Goal: Information Seeking & Learning: Understand process/instructions

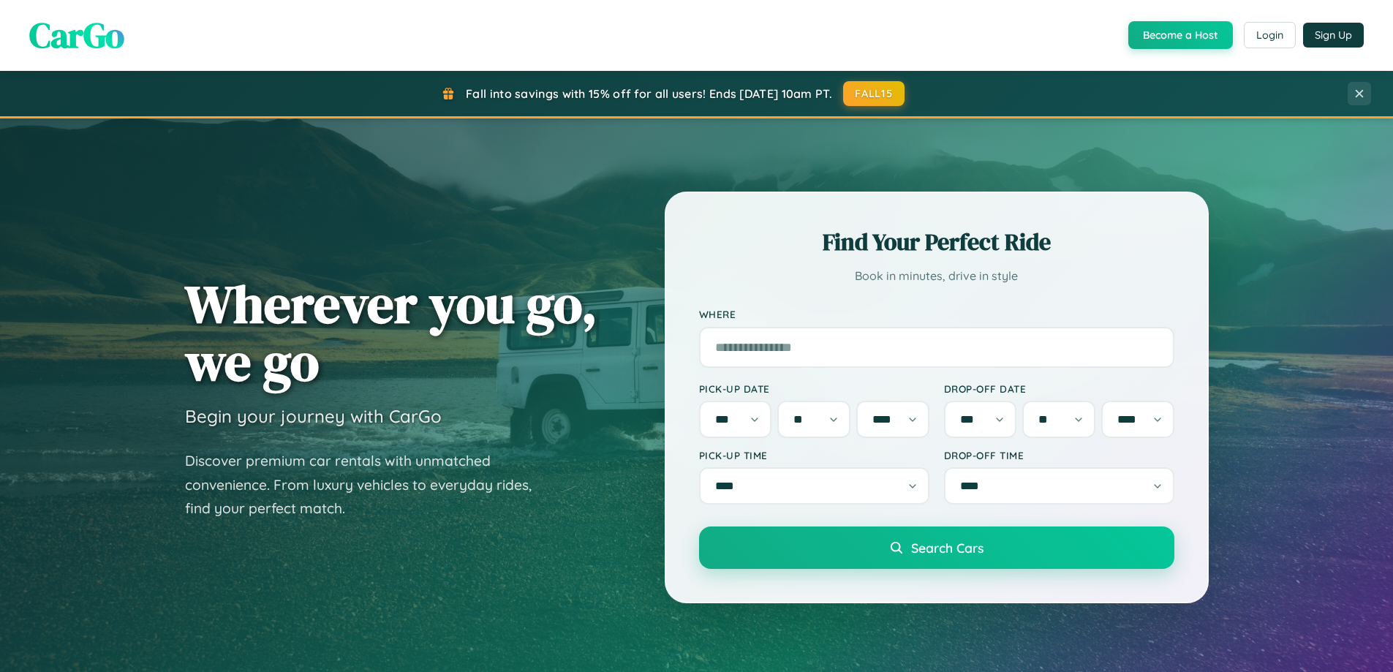
select select "*"
select select "**"
select select "****"
select select "*"
select select "**"
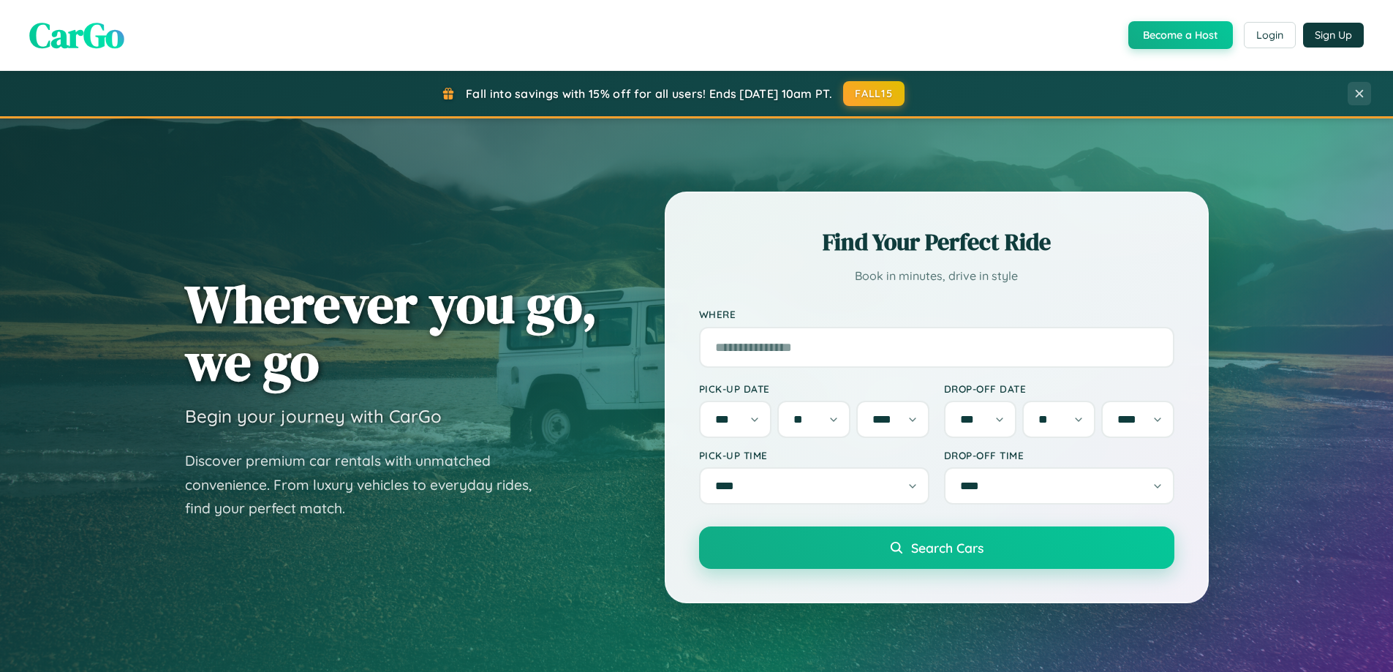
select select "****"
click at [875, 93] on button "FALL15" at bounding box center [874, 93] width 64 height 26
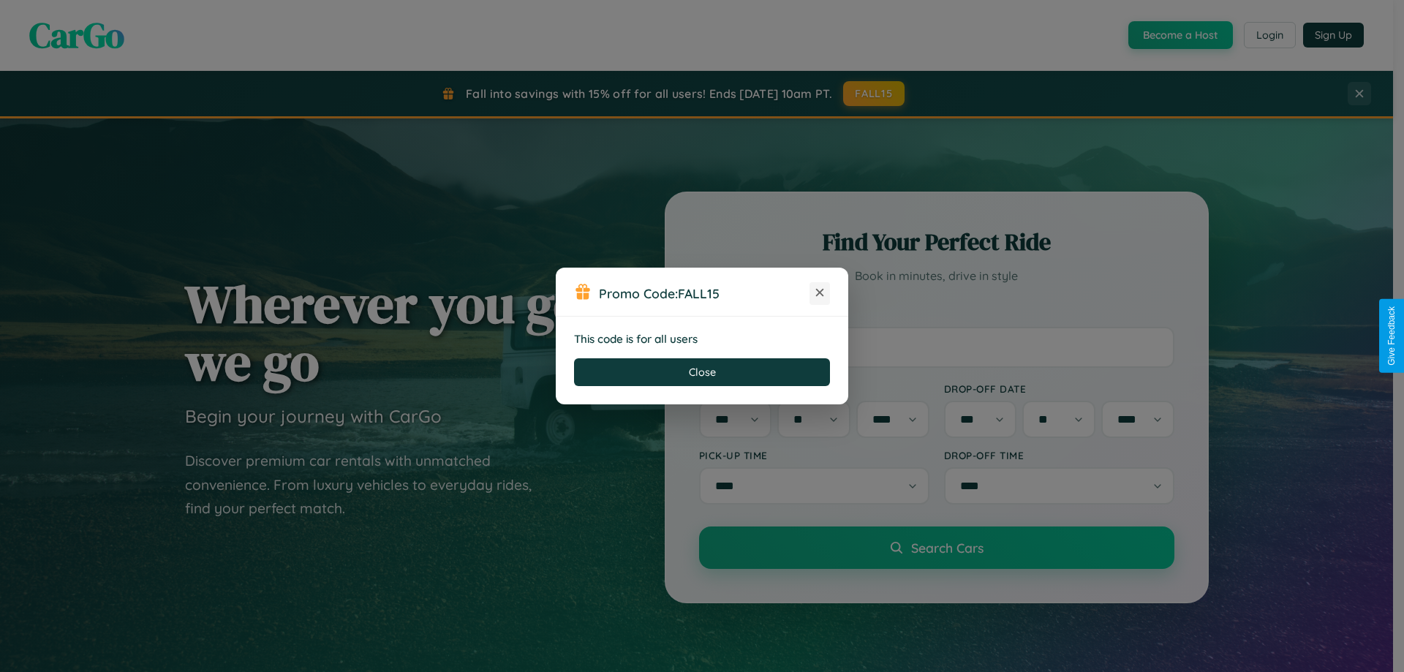
click at [820, 293] on icon at bounding box center [820, 292] width 15 height 15
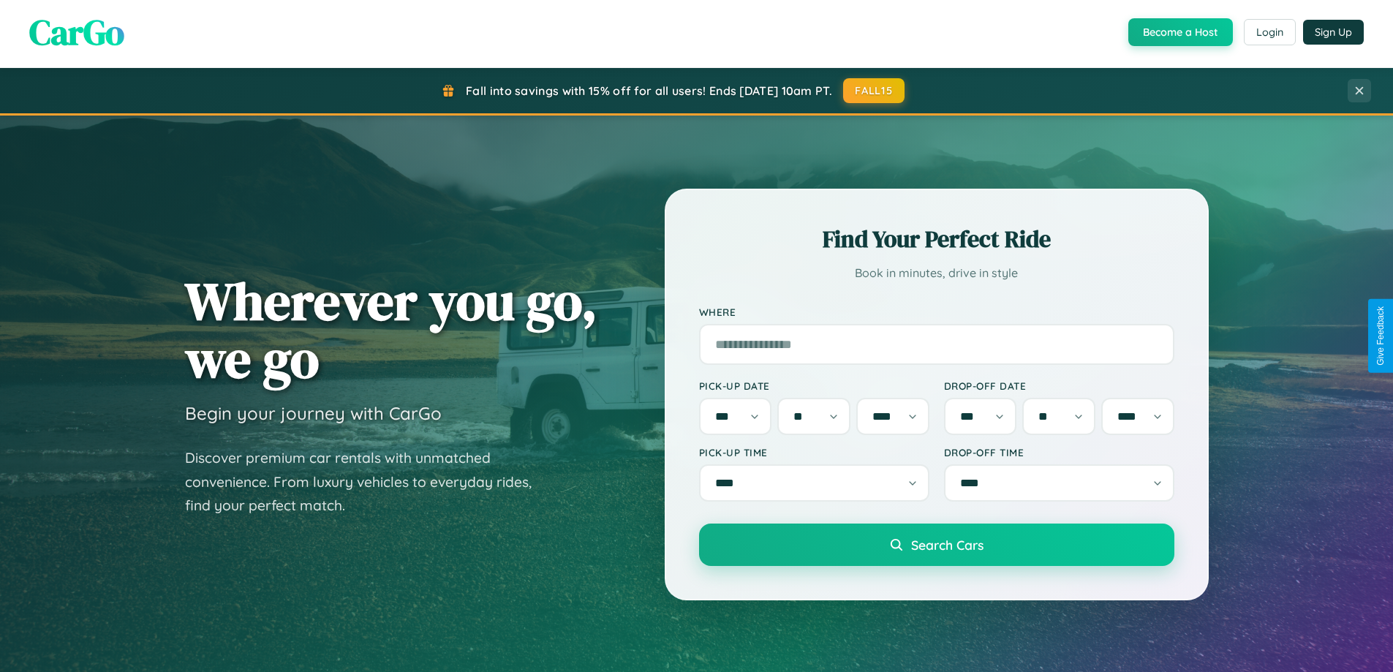
scroll to position [2815, 0]
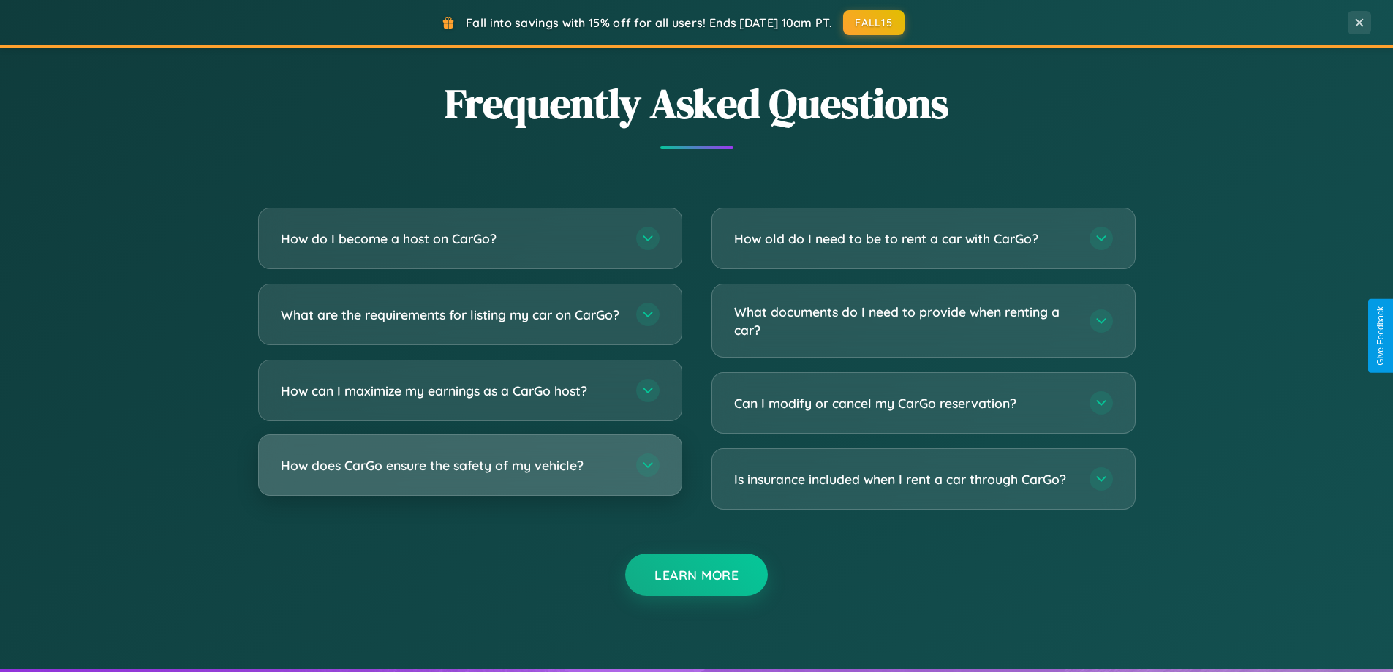
click at [470, 475] on h3 "How does CarGo ensure the safety of my vehicle?" at bounding box center [451, 465] width 341 height 18
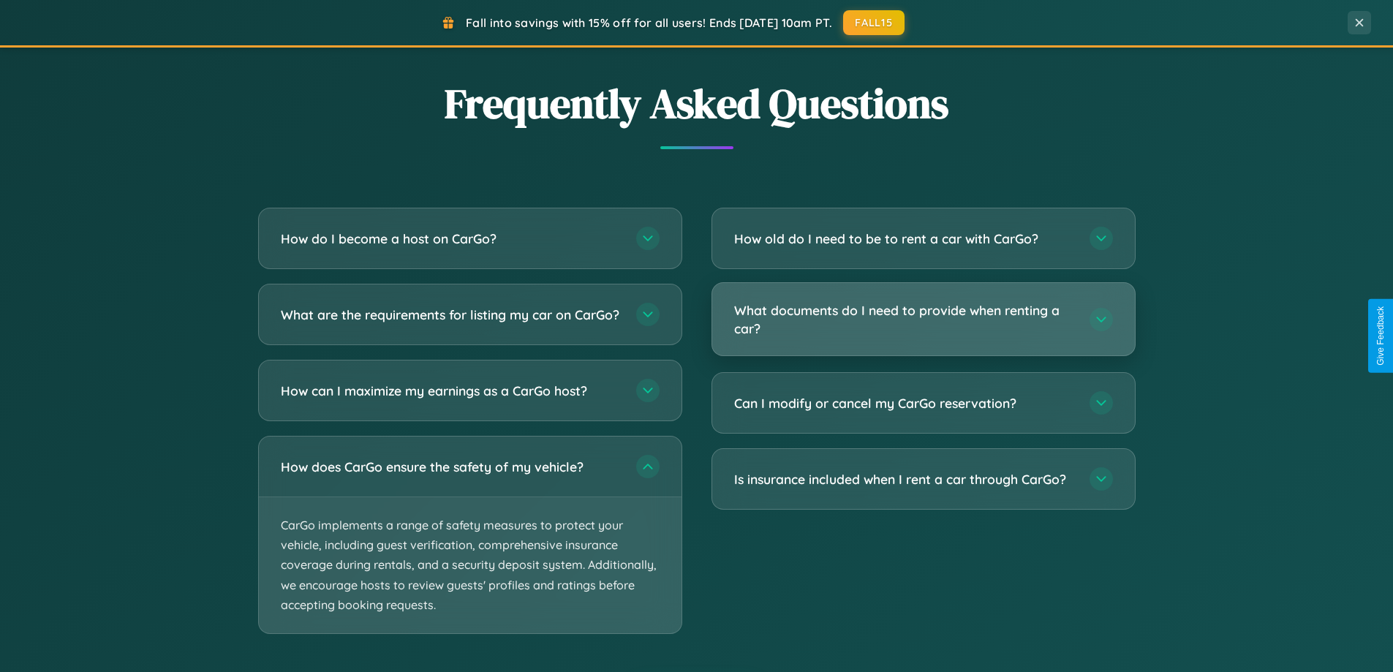
click at [923, 320] on h3 "What documents do I need to provide when renting a car?" at bounding box center [904, 319] width 341 height 36
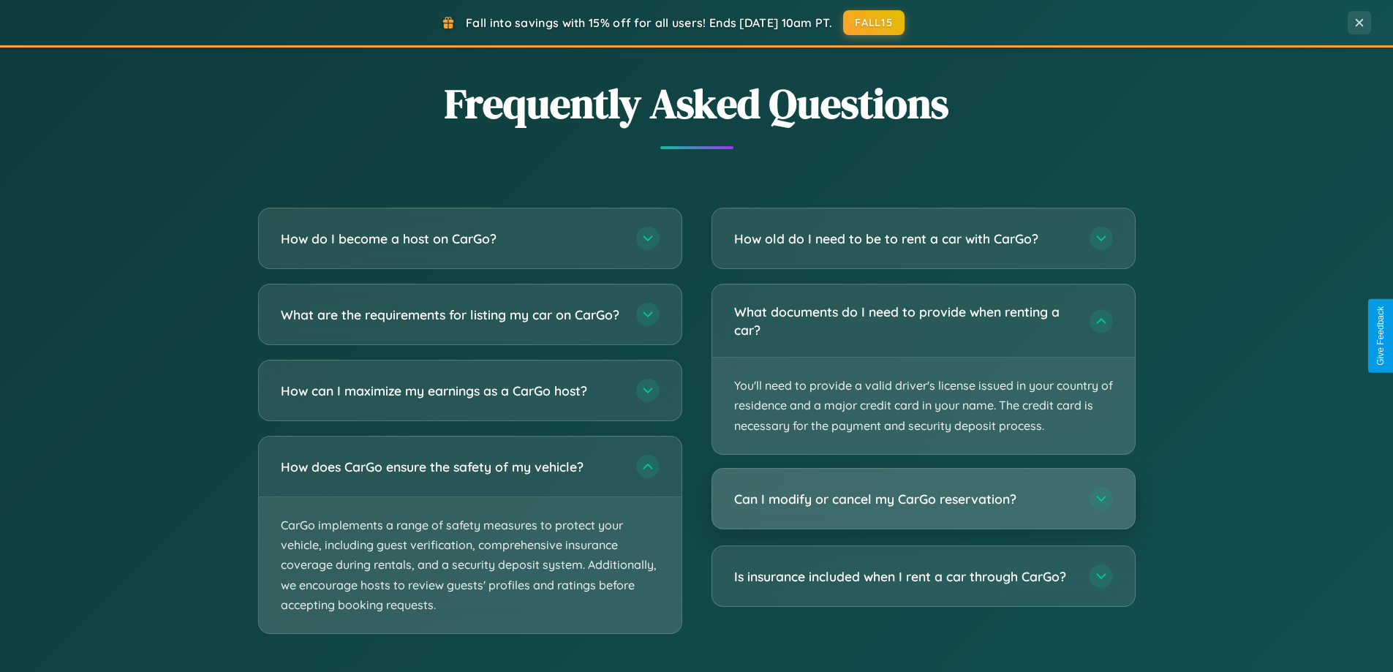
click at [923, 500] on h3 "Can I modify or cancel my CarGo reservation?" at bounding box center [904, 499] width 341 height 18
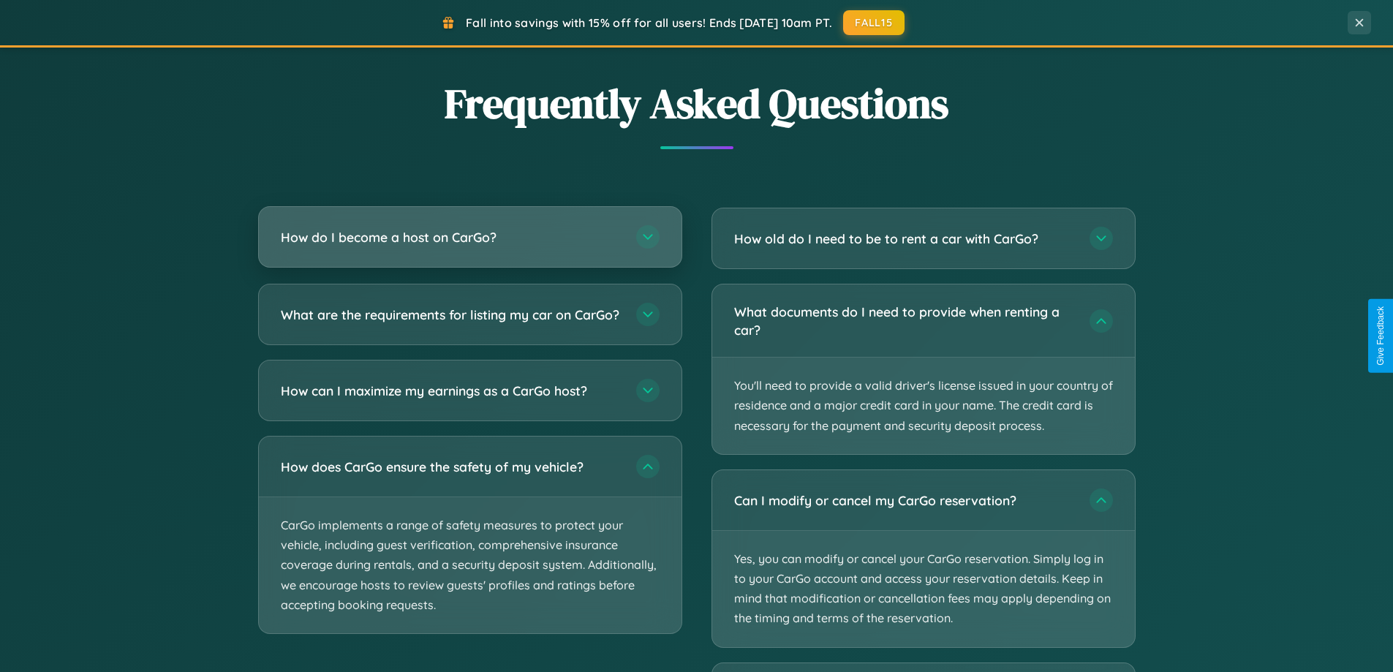
click at [470, 237] on h3 "How do I become a host on CarGo?" at bounding box center [451, 237] width 341 height 18
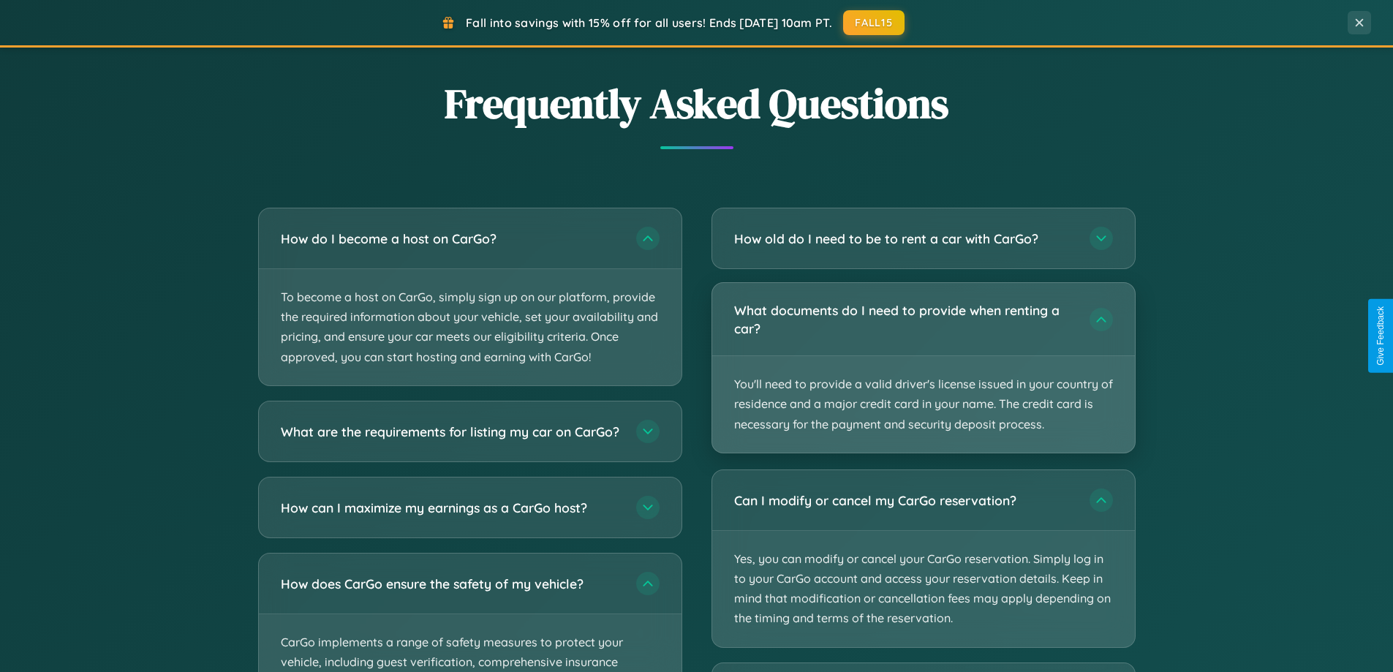
click at [923, 369] on p "You'll need to provide a valid driver's license issued in your country of resid…" at bounding box center [923, 404] width 423 height 97
click at [923, 367] on p "You'll need to provide a valid driver's license issued in your country of resid…" at bounding box center [923, 404] width 423 height 97
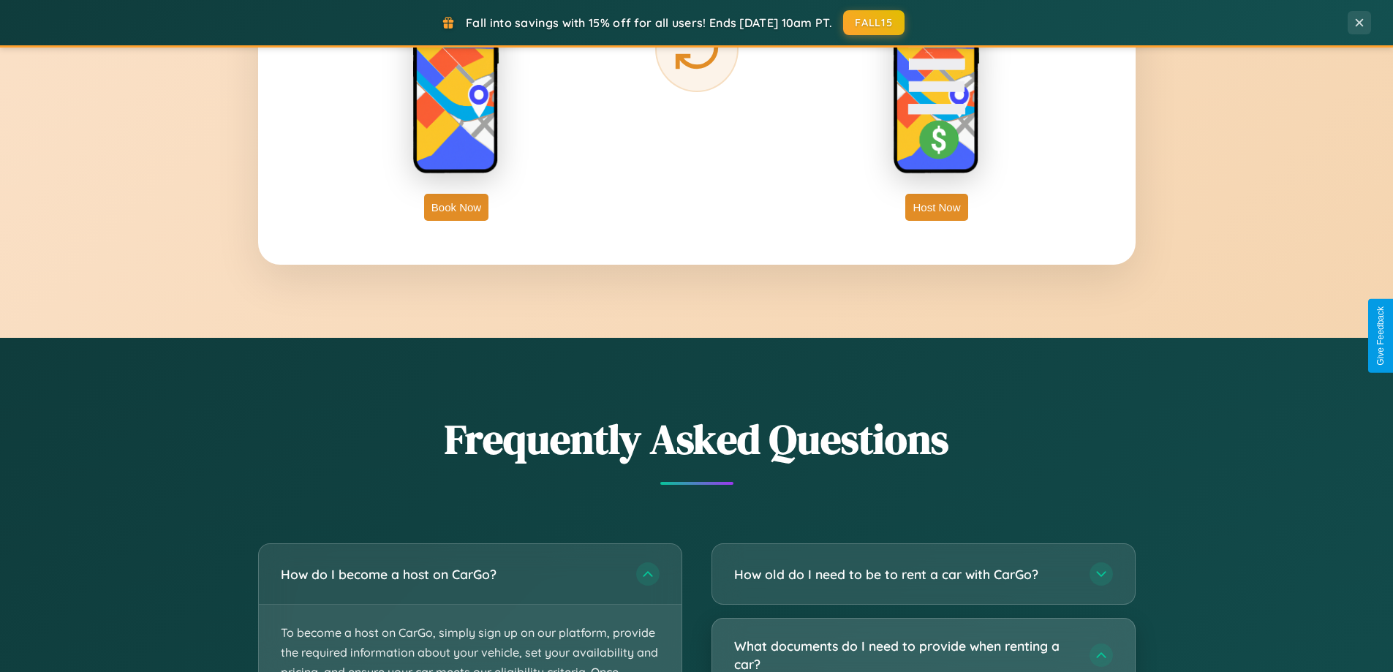
scroll to position [2350, 0]
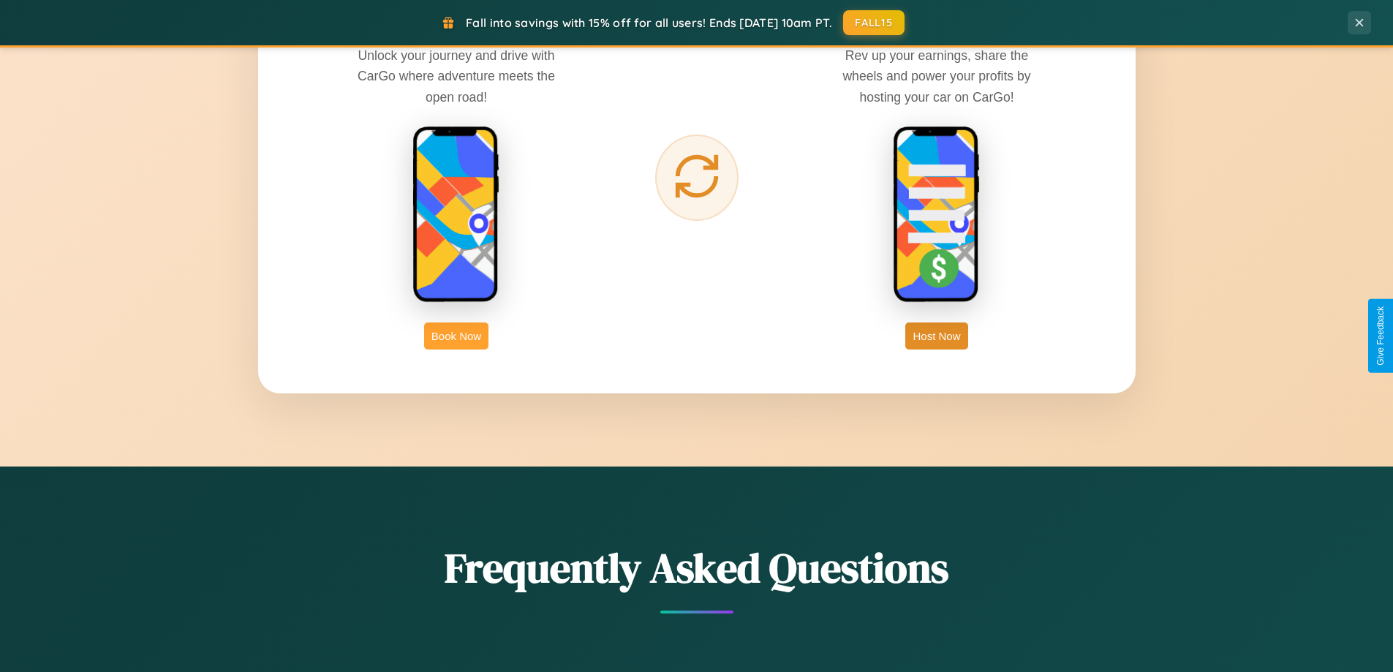
click at [456, 336] on button "Book Now" at bounding box center [456, 336] width 64 height 27
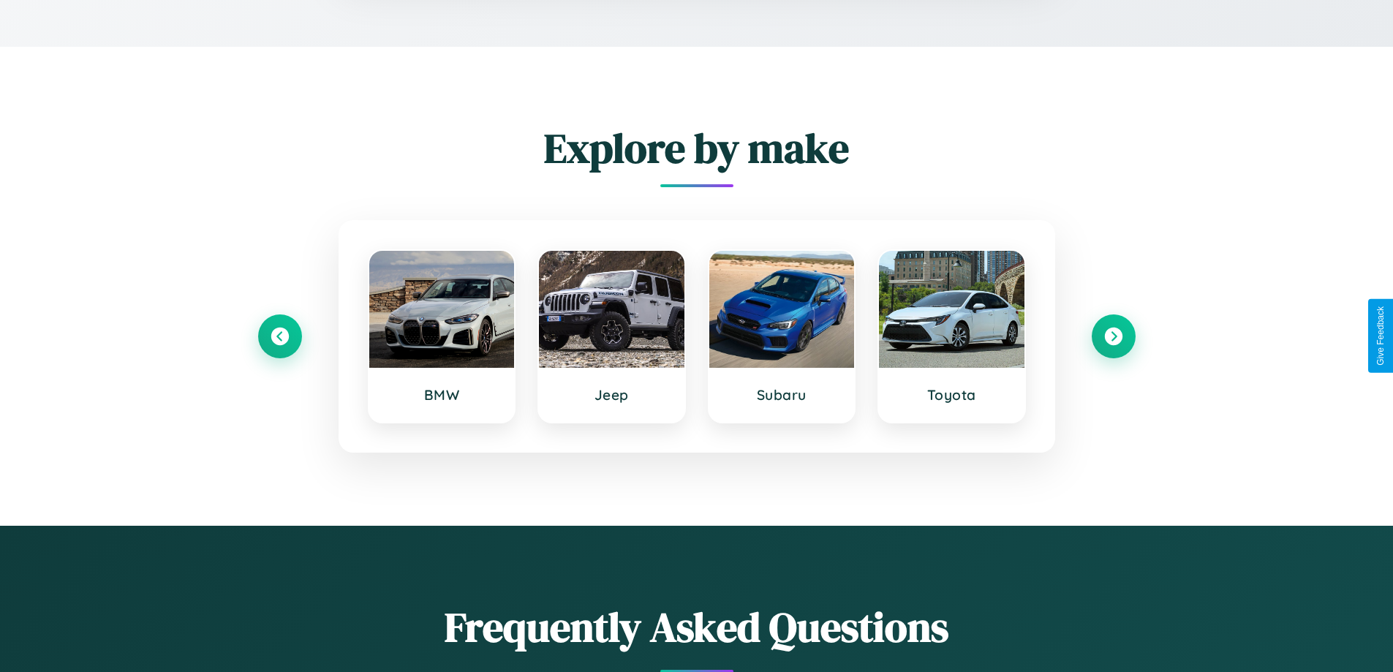
scroll to position [2311, 0]
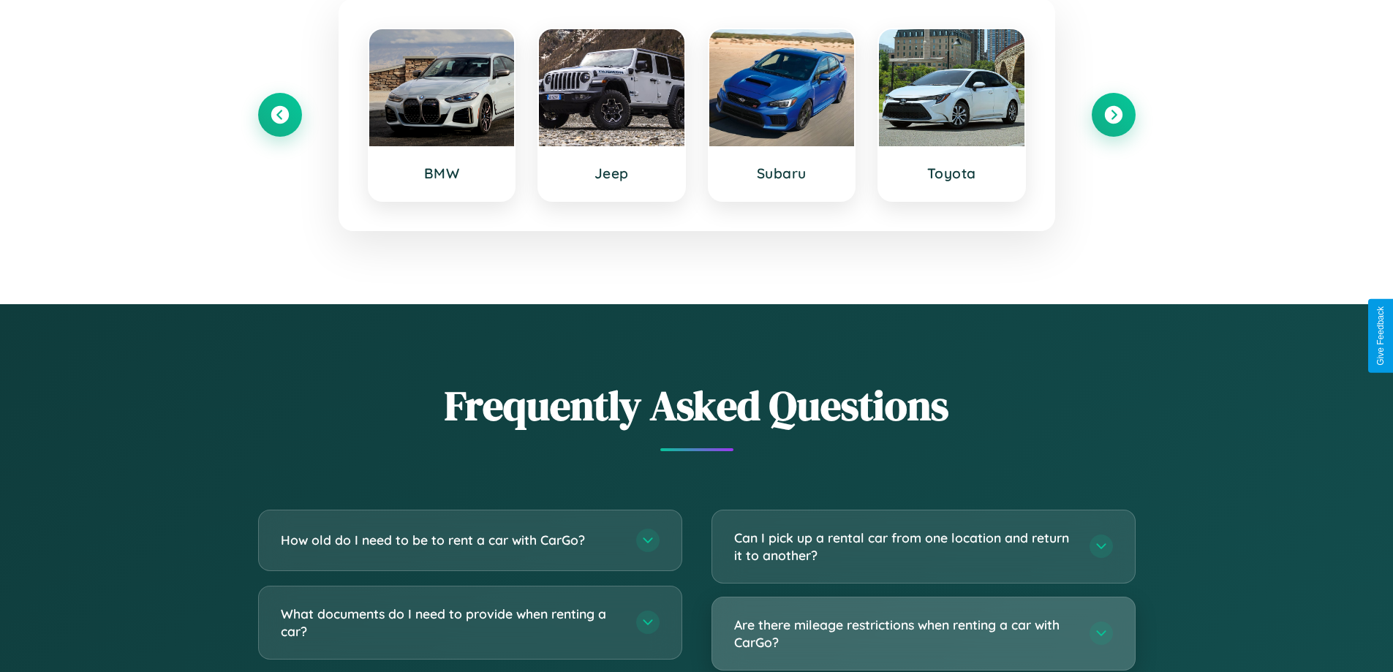
click at [923, 635] on h3 "Are there mileage restrictions when renting a car with CarGo?" at bounding box center [904, 634] width 341 height 36
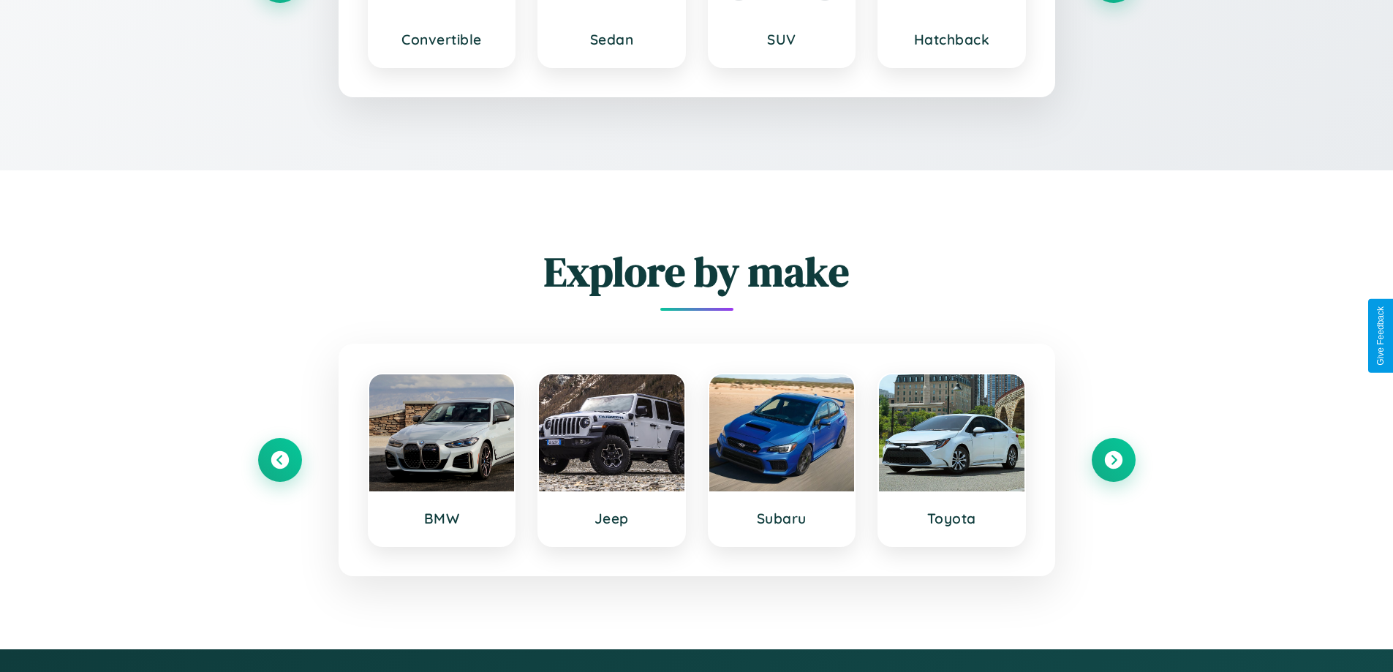
scroll to position [1611, 0]
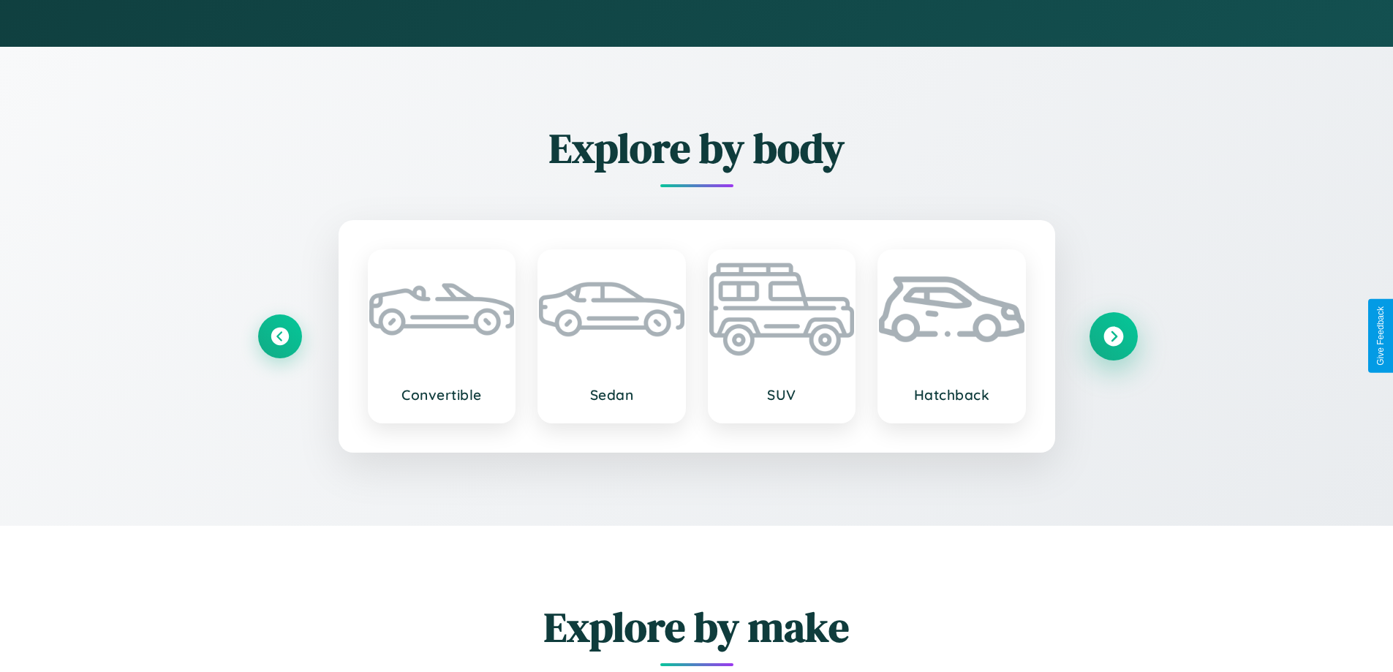
click at [1113, 336] on icon at bounding box center [1114, 336] width 20 height 20
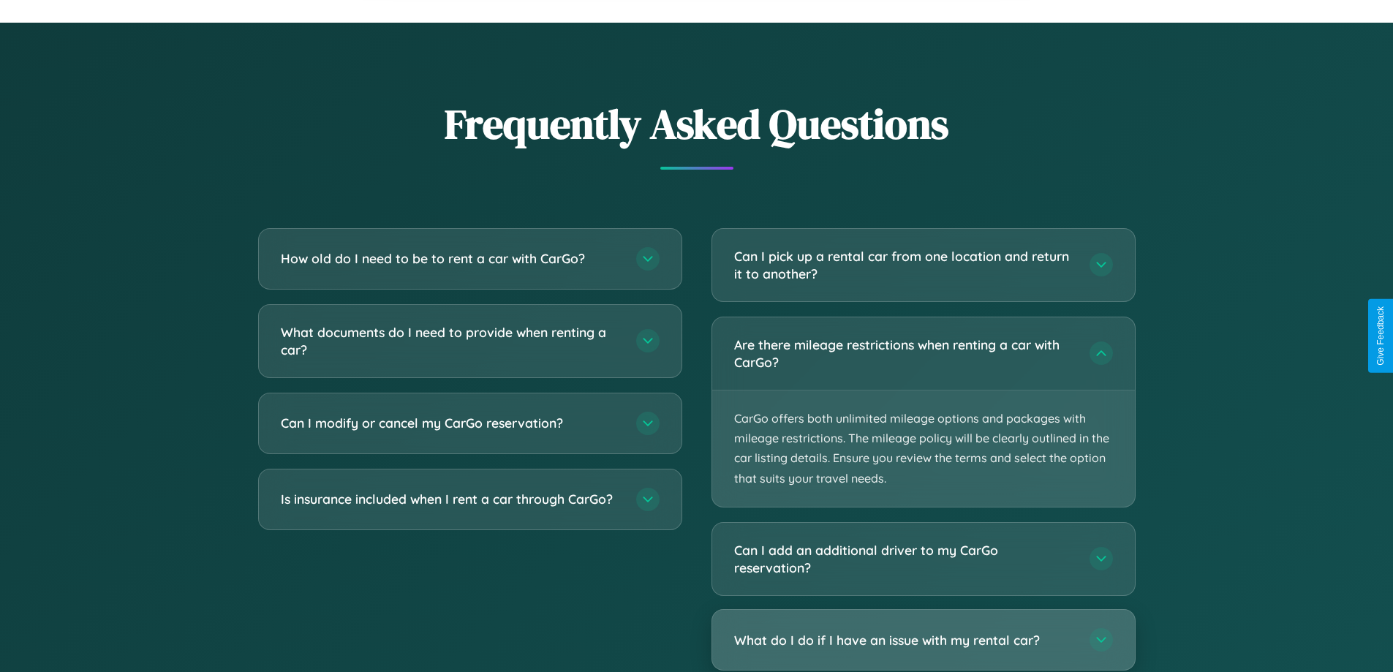
click at [923, 640] on h3 "What do I do if I have an issue with my rental car?" at bounding box center [904, 640] width 341 height 18
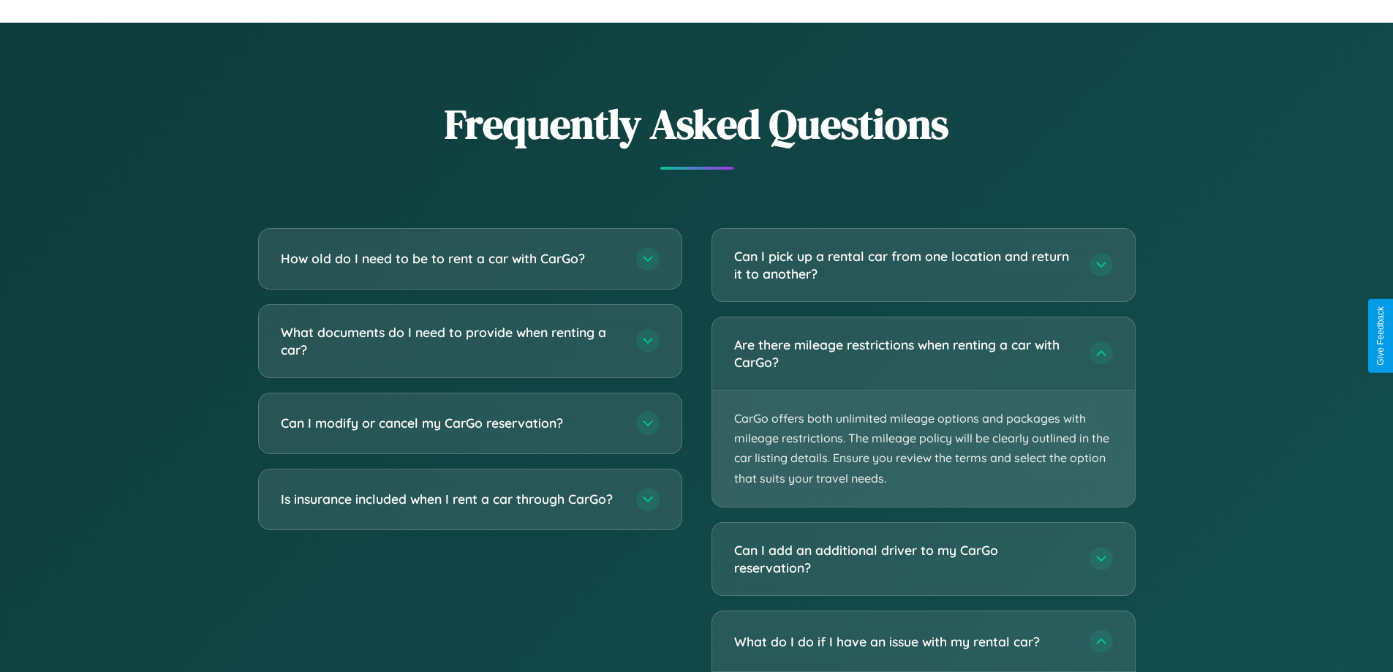
scroll to position [1297, 0]
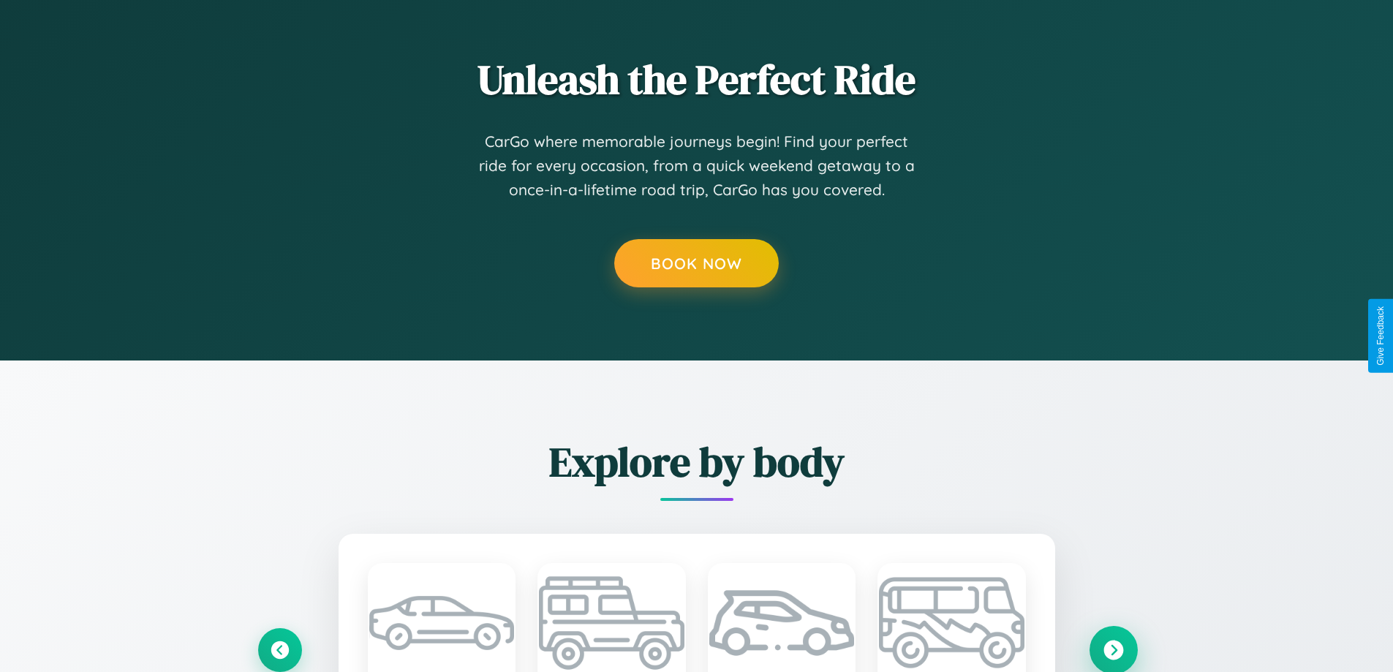
click at [1113, 650] on icon at bounding box center [1114, 650] width 20 height 20
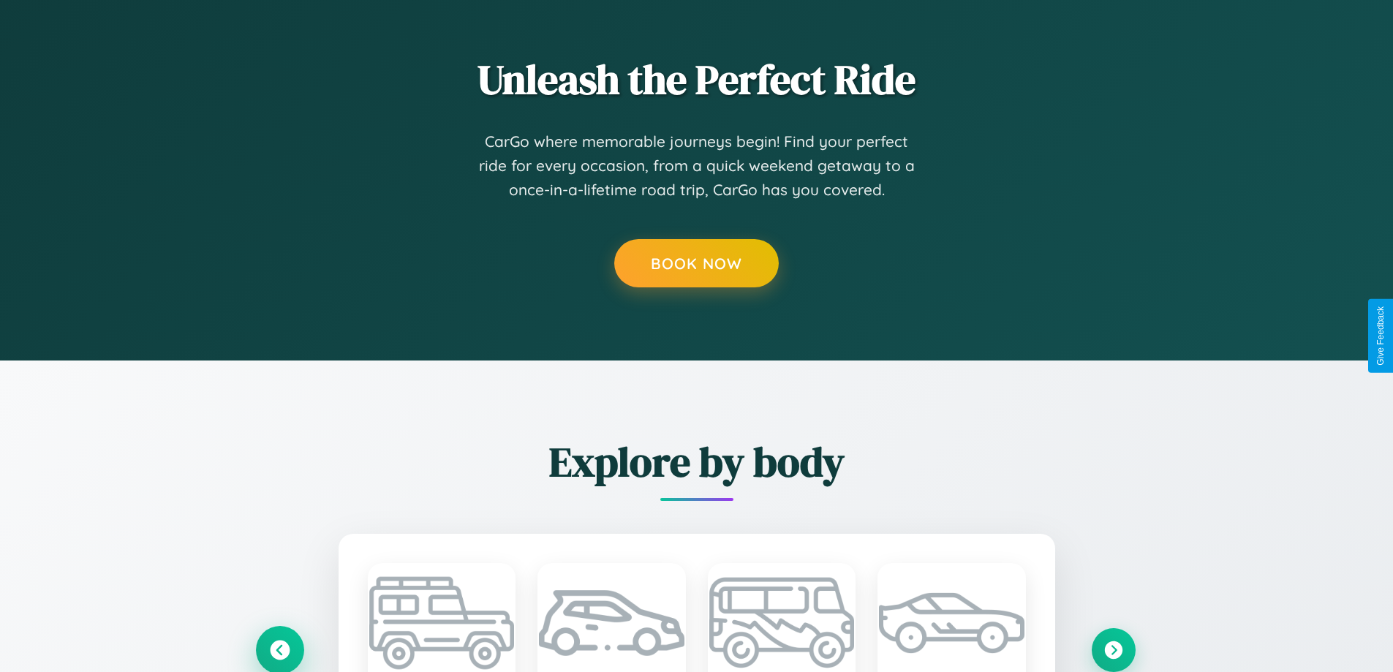
click at [279, 650] on icon at bounding box center [280, 650] width 20 height 20
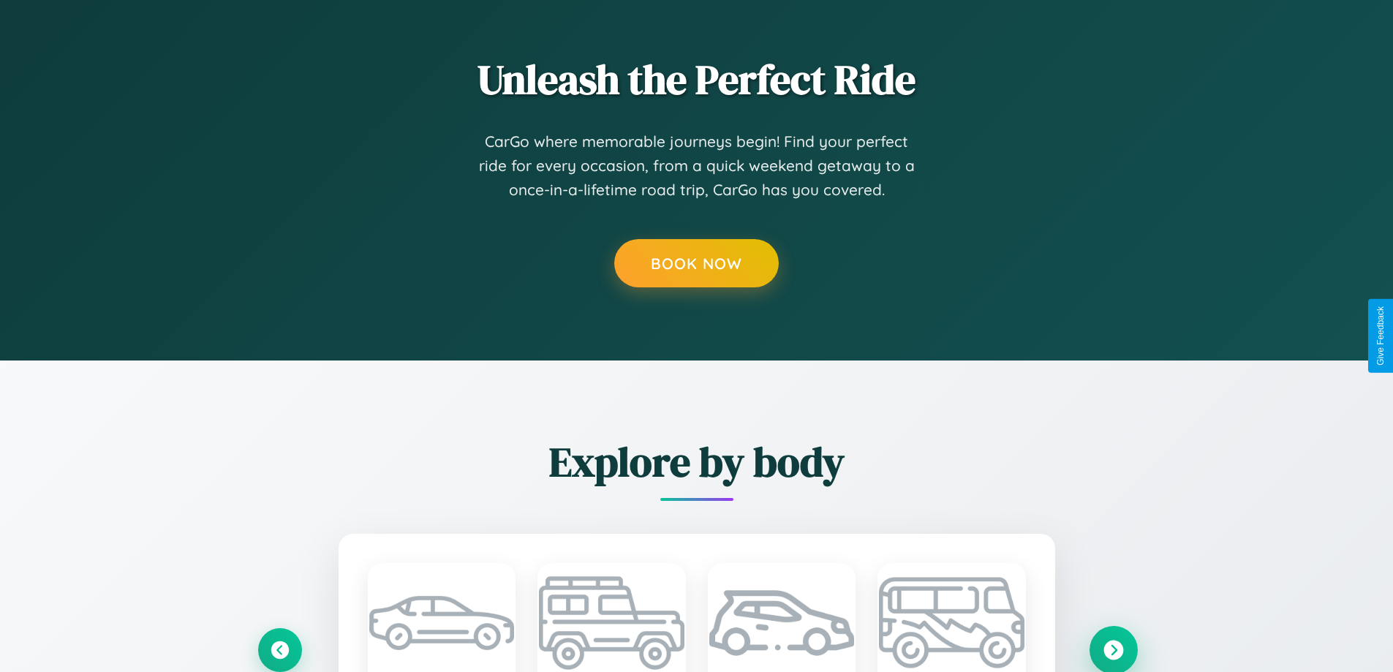
click at [1113, 650] on icon at bounding box center [1114, 650] width 20 height 20
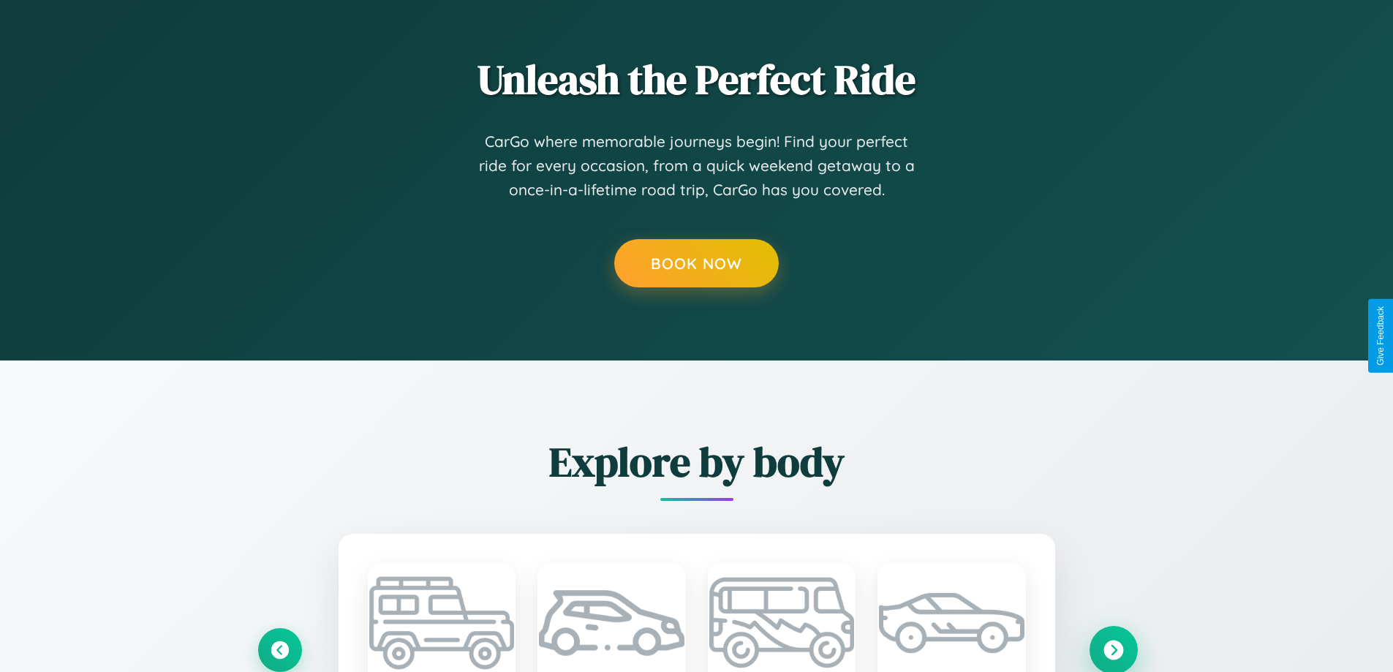
click at [1113, 649] on icon at bounding box center [1114, 650] width 20 height 20
